Goal: Task Accomplishment & Management: Use online tool/utility

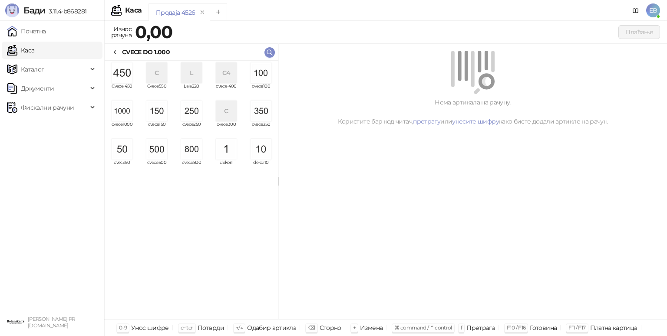
click at [128, 114] on img "grid" at bounding box center [122, 111] width 21 height 21
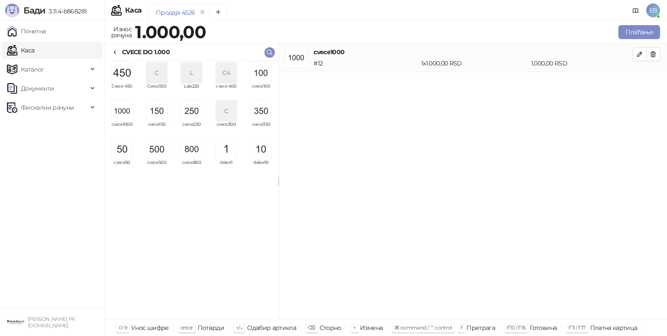
click at [158, 155] on img "grid" at bounding box center [156, 149] width 21 height 21
click at [639, 35] on button "Плаћање" at bounding box center [639, 32] width 42 height 14
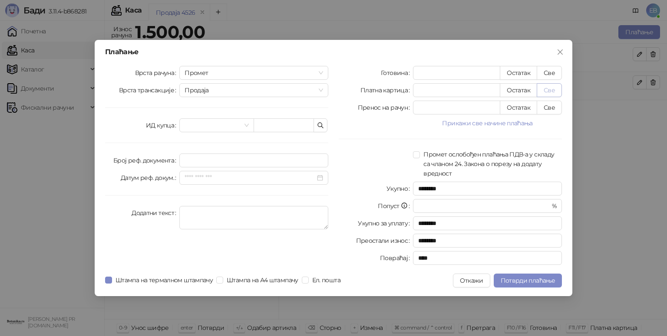
click at [556, 90] on button "Све" at bounding box center [549, 90] width 25 height 14
type input "****"
click at [511, 286] on button "Потврди плаћање" at bounding box center [528, 281] width 68 height 14
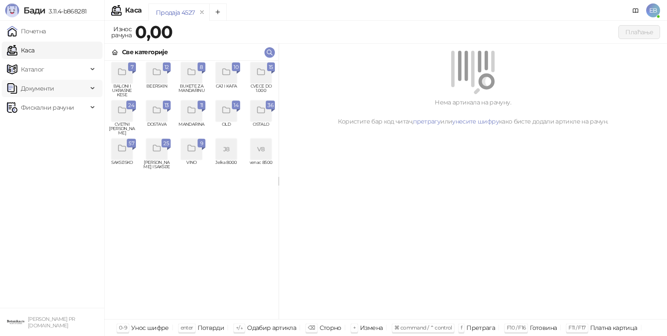
click at [91, 84] on div "Документи" at bounding box center [52, 88] width 101 height 17
click at [73, 108] on link "Улазни документи" at bounding box center [44, 107] width 69 height 17
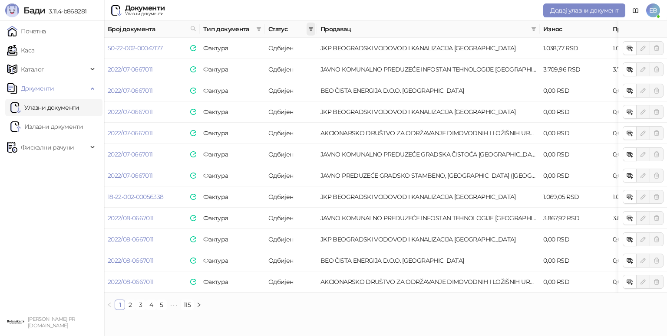
click at [311, 30] on icon "filter" at bounding box center [311, 29] width 5 height 4
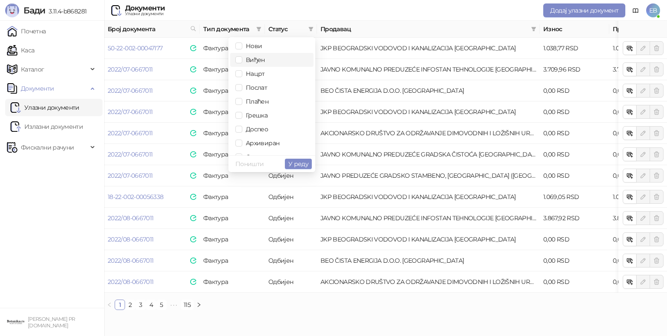
click at [259, 60] on span "Виђен" at bounding box center [253, 60] width 23 height 8
click at [250, 48] on span "Нови" at bounding box center [252, 46] width 20 height 8
click at [302, 164] on span "У реду" at bounding box center [298, 164] width 20 height 8
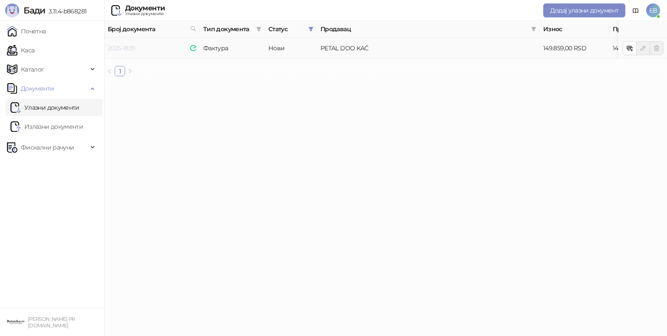
click at [125, 48] on link "2025-1839" at bounding box center [121, 48] width 27 height 8
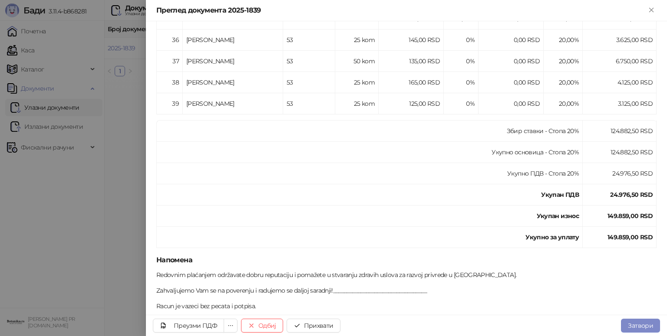
scroll to position [930, 0]
click at [191, 322] on div "Преузми ПДФ" at bounding box center [195, 326] width 43 height 8
click at [320, 329] on button "Прихвати" at bounding box center [313, 326] width 54 height 14
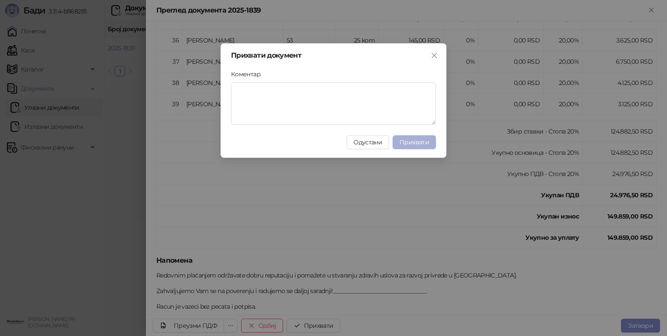
click at [422, 145] on span "Прихвати" at bounding box center [414, 142] width 30 height 8
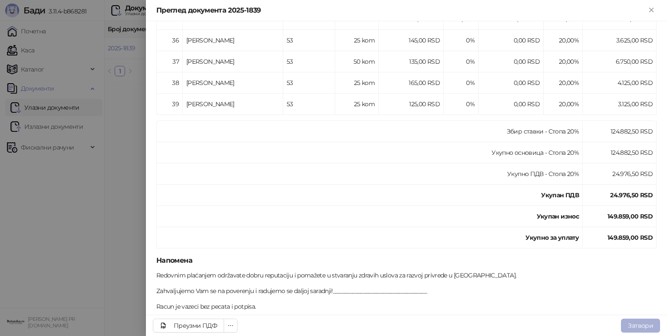
click at [637, 331] on button "Затвори" at bounding box center [640, 326] width 39 height 14
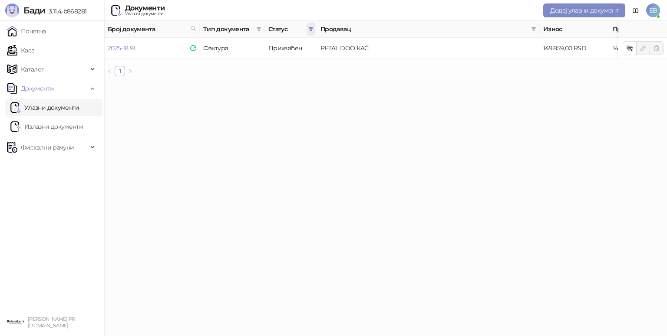
click at [311, 30] on icon "filter" at bounding box center [311, 29] width 5 height 4
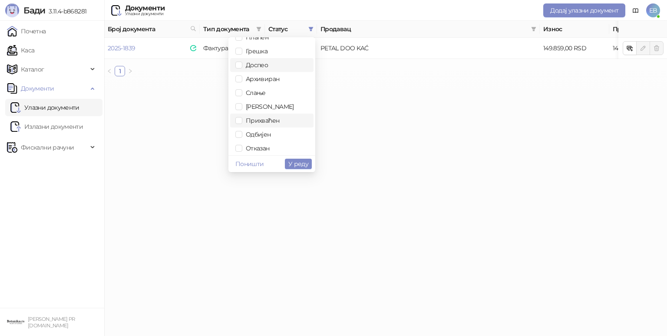
scroll to position [64, 0]
click at [263, 133] on span "Одбијен" at bounding box center [256, 135] width 29 height 8
click at [299, 164] on span "У реду" at bounding box center [298, 164] width 20 height 8
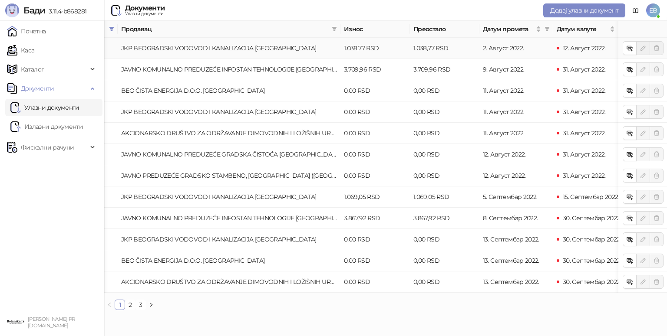
scroll to position [0, 203]
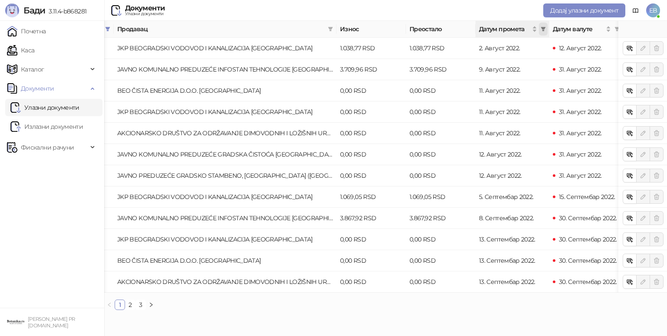
click at [544, 26] on icon "filter" at bounding box center [542, 28] width 5 height 5
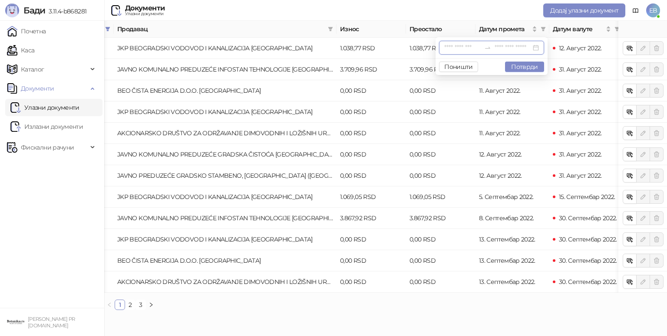
click at [444, 49] on input at bounding box center [462, 48] width 36 height 10
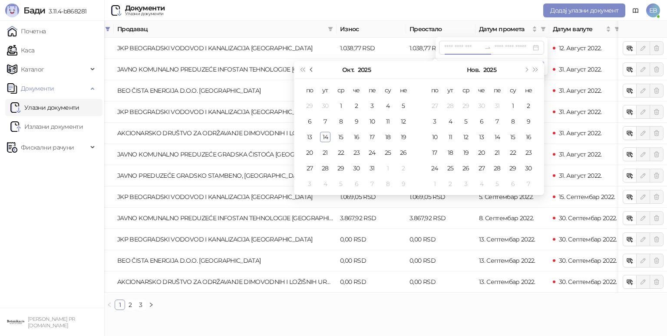
click at [307, 69] on button "Претходни месец (PageUp)" at bounding box center [312, 69] width 10 height 17
type input "**********"
click at [306, 103] on div "1" at bounding box center [309, 106] width 10 height 10
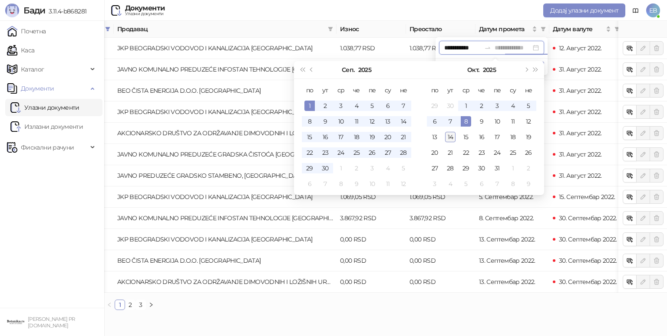
type input "**********"
click at [449, 135] on div "14" at bounding box center [450, 137] width 10 height 10
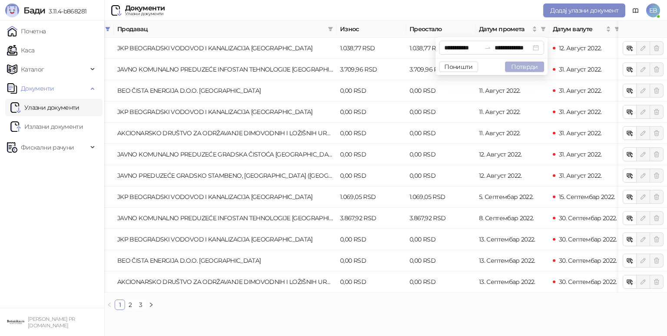
click at [521, 63] on button "Потврди" at bounding box center [524, 67] width 39 height 10
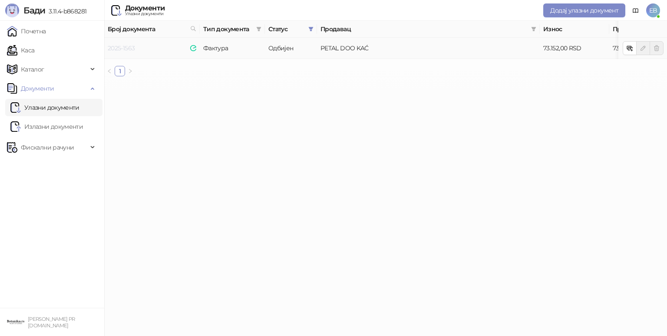
click at [125, 49] on link "2025-1563" at bounding box center [121, 48] width 27 height 8
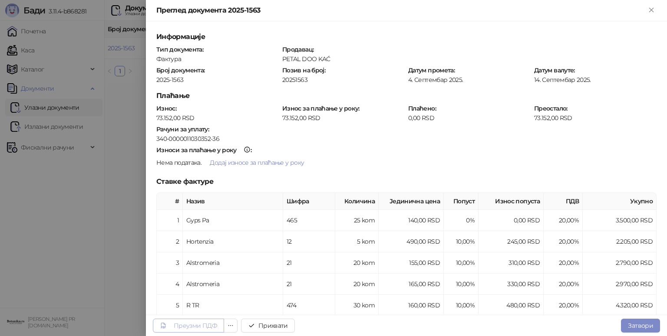
click at [184, 328] on div "Преузми ПДФ" at bounding box center [195, 326] width 43 height 8
click at [276, 327] on button "Прихвати" at bounding box center [268, 326] width 54 height 14
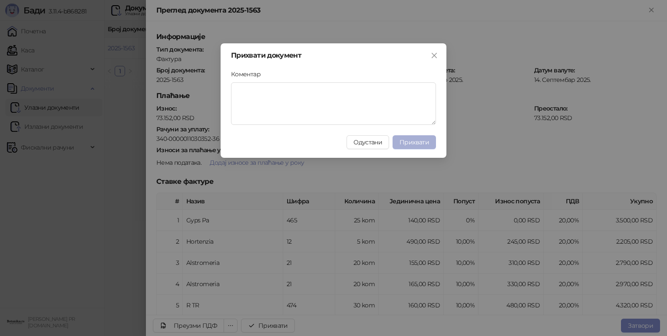
click at [413, 139] on span "Прихвати" at bounding box center [414, 142] width 30 height 8
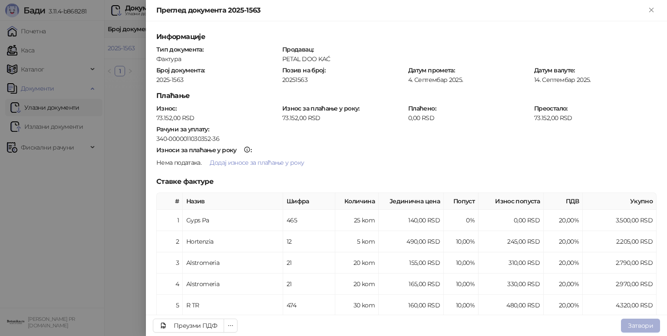
click at [643, 328] on button "Затвори" at bounding box center [640, 326] width 39 height 14
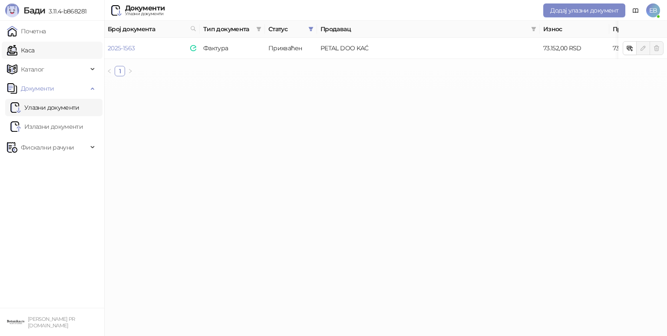
click at [34, 52] on link "Каса" at bounding box center [20, 50] width 27 height 17
